Goal: Task Accomplishment & Management: Manage account settings

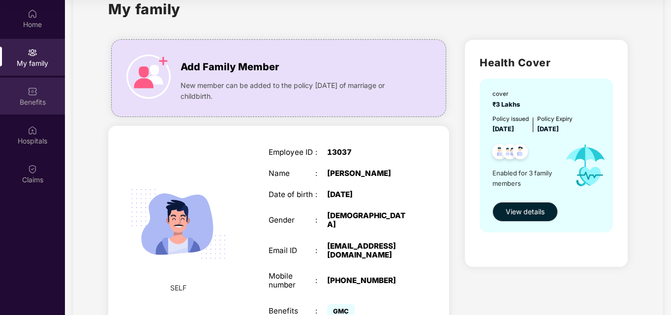
scroll to position [29, 0]
click at [36, 97] on div "Benefits" at bounding box center [32, 102] width 65 height 10
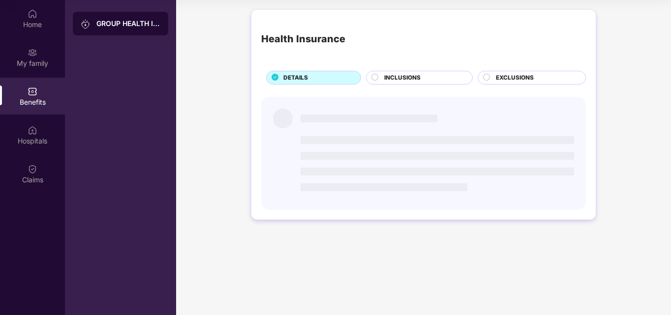
scroll to position [0, 0]
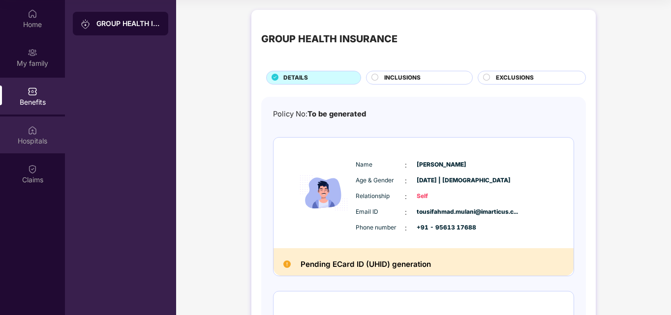
click at [22, 137] on div "Hospitals" at bounding box center [32, 141] width 65 height 10
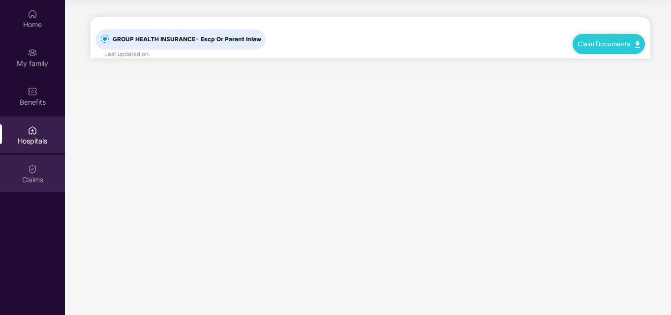
click at [31, 186] on div "Claims" at bounding box center [32, 174] width 65 height 37
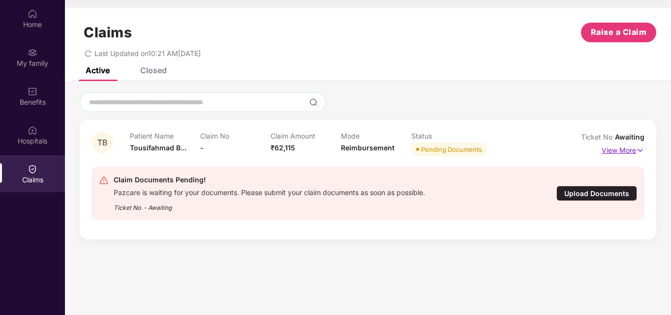
click at [618, 152] on p "View More" at bounding box center [623, 149] width 43 height 13
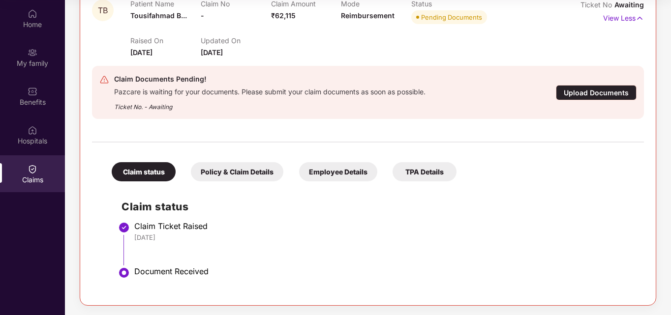
scroll to position [133, 0]
click at [577, 89] on div "Upload Documents" at bounding box center [596, 92] width 81 height 15
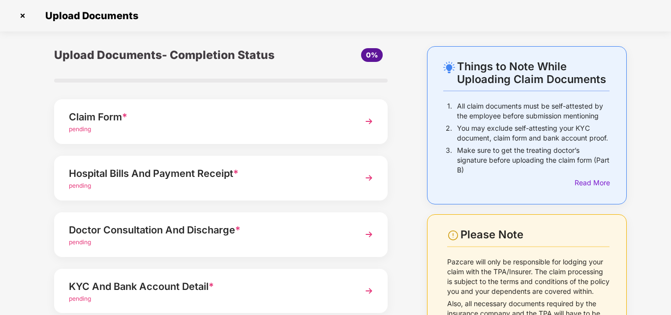
click at [276, 127] on div "pending" at bounding box center [208, 129] width 279 height 9
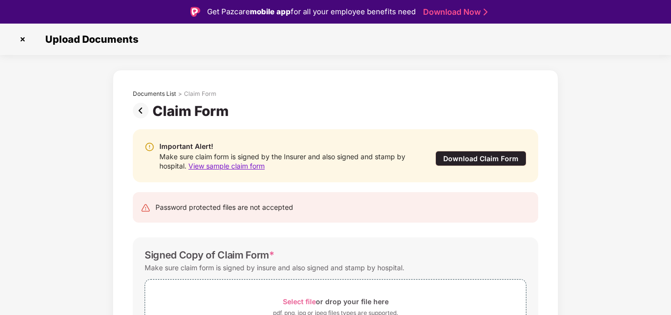
click at [460, 162] on div "Download Claim Form" at bounding box center [481, 158] width 91 height 15
click at [23, 41] on img at bounding box center [23, 39] width 16 height 16
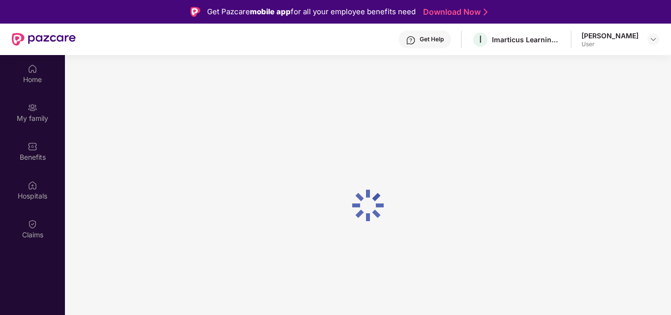
scroll to position [55, 0]
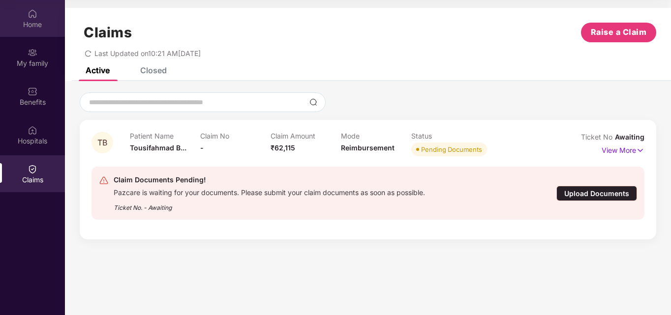
click at [45, 19] on div "Home" at bounding box center [32, 18] width 65 height 37
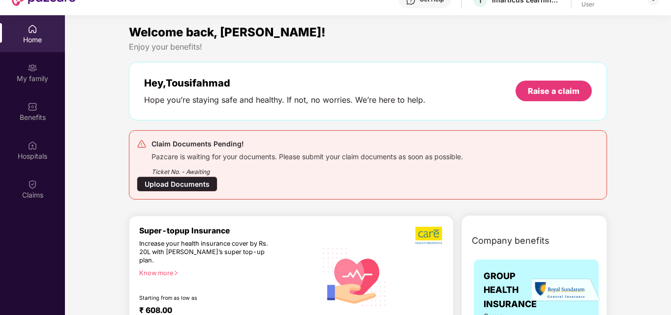
scroll to position [0, 0]
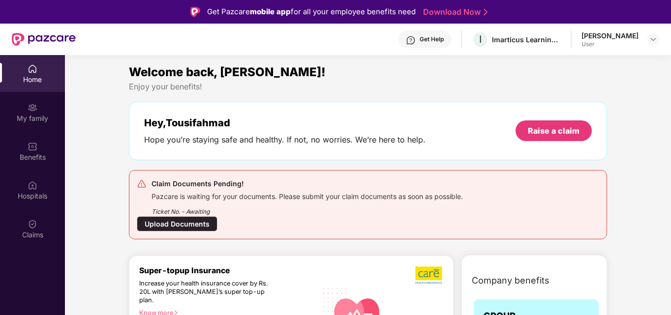
click at [420, 39] on div "Get Help" at bounding box center [432, 39] width 24 height 8
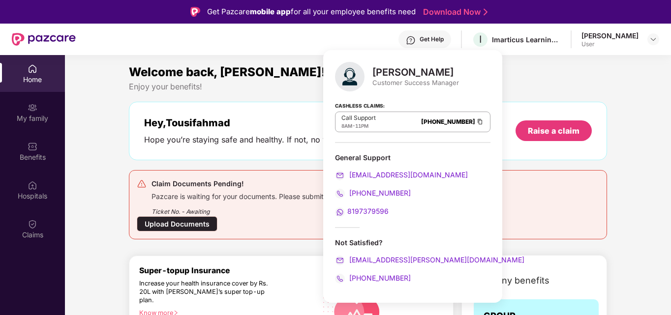
click at [194, 226] on div "Upload Documents" at bounding box center [177, 224] width 81 height 15
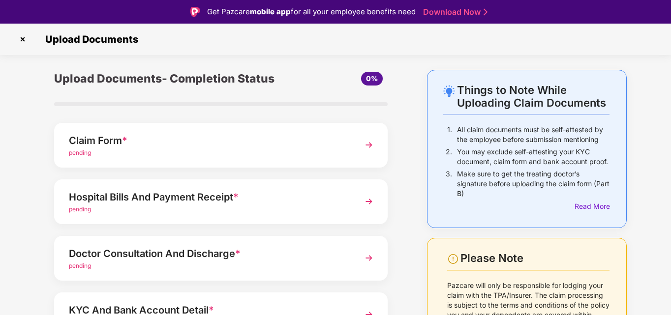
click at [285, 138] on div "Claim Form *" at bounding box center [208, 141] width 279 height 16
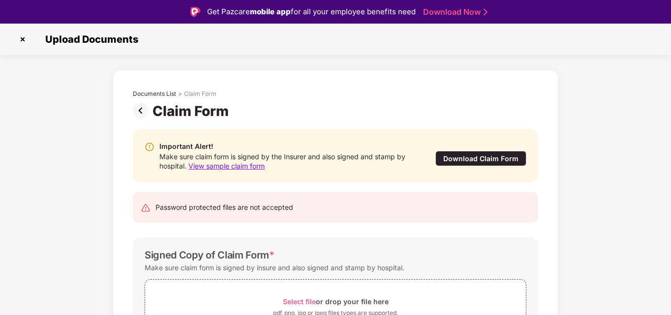
click at [490, 157] on div "Download Claim Form" at bounding box center [481, 158] width 91 height 15
